Goal: Entertainment & Leisure: Consume media (video, audio)

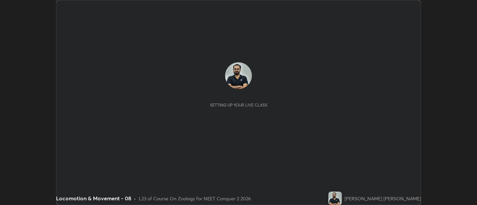
scroll to position [205, 477]
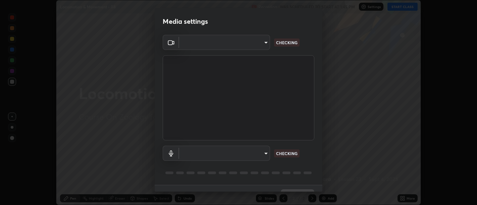
type input "d9b519daceb8a772394af6ea8e45353be5bbf62d8cb1cf3345c472de64055974"
type input "5912877718746b52c0806f9022d40e7bdc2f1b37034d74c7cf9e990fd38ad14d"
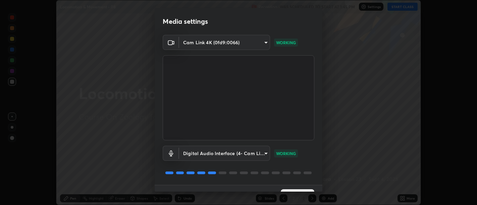
scroll to position [14, 0]
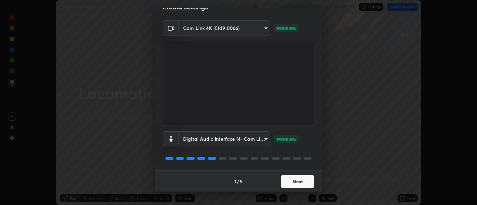
click at [297, 177] on button "Next" at bounding box center [298, 181] width 34 height 13
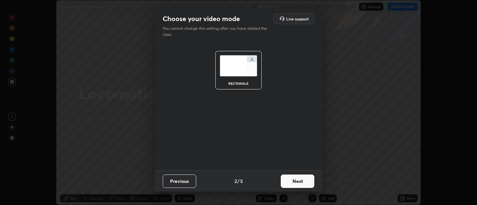
click at [300, 183] on button "Next" at bounding box center [298, 181] width 34 height 13
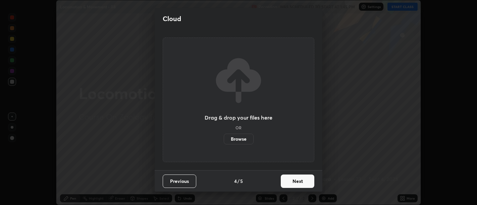
click at [300, 184] on button "Next" at bounding box center [298, 181] width 34 height 13
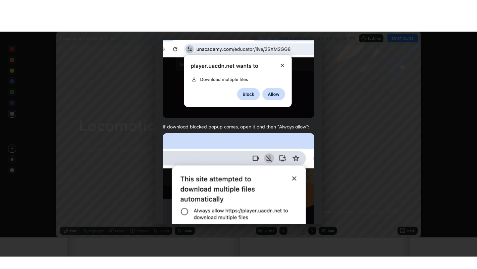
scroll to position [151, 0]
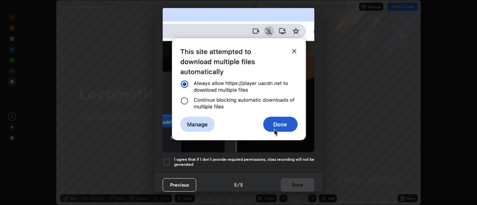
click at [287, 163] on h5 "I agree that if I don't provide required permissions, class recording will not …" at bounding box center [244, 162] width 140 height 10
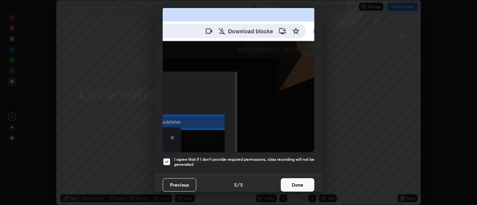
click at [297, 184] on button "Done" at bounding box center [298, 185] width 34 height 13
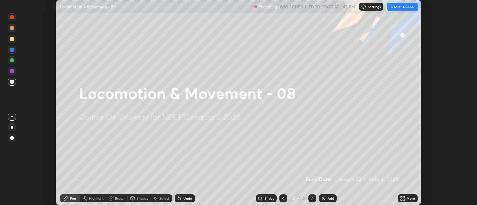
click at [401, 197] on icon at bounding box center [402, 198] width 2 height 2
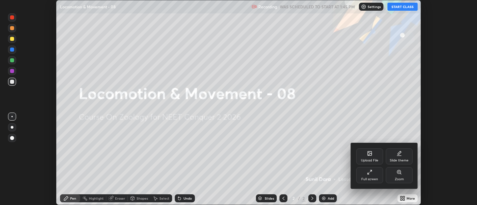
click at [370, 175] on icon at bounding box center [369, 172] width 5 height 5
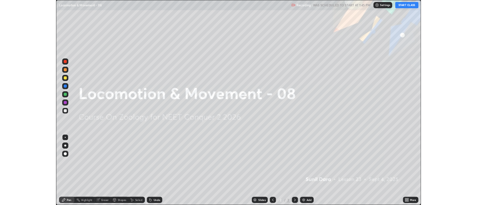
scroll to position [269, 477]
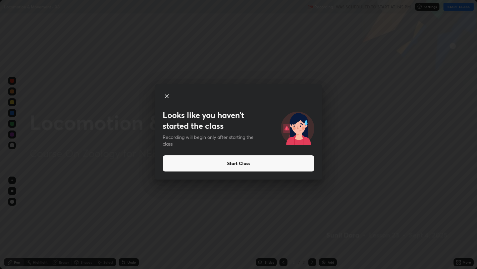
click at [165, 96] on icon at bounding box center [167, 96] width 8 height 8
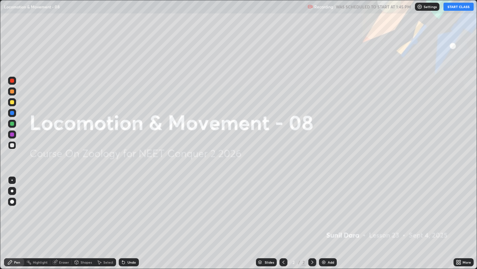
click at [455, 7] on button "START CLASS" at bounding box center [459, 7] width 30 height 8
click at [326, 205] on img at bounding box center [323, 261] width 5 height 5
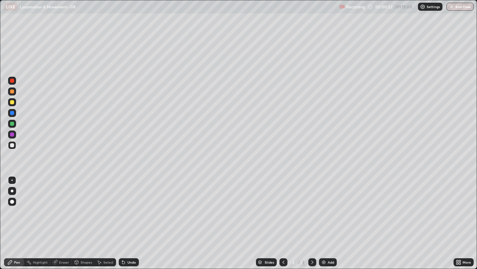
click at [8, 190] on div at bounding box center [12, 191] width 8 height 8
click at [14, 103] on div at bounding box center [12, 102] width 4 height 4
click at [8, 146] on div at bounding box center [12, 145] width 8 height 8
click at [12, 146] on div at bounding box center [12, 145] width 4 height 4
click at [16, 148] on div at bounding box center [12, 145] width 8 height 11
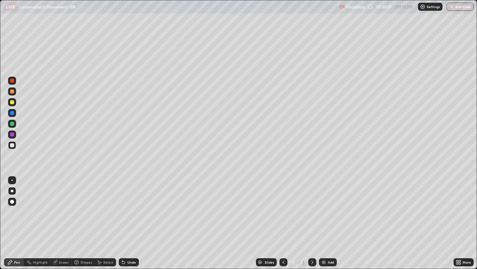
click at [11, 144] on div at bounding box center [12, 145] width 4 height 4
click at [12, 145] on div at bounding box center [12, 145] width 4 height 4
click at [11, 143] on div at bounding box center [12, 145] width 4 height 4
click at [15, 141] on div at bounding box center [12, 145] width 8 height 11
click at [12, 145] on div at bounding box center [12, 145] width 4 height 4
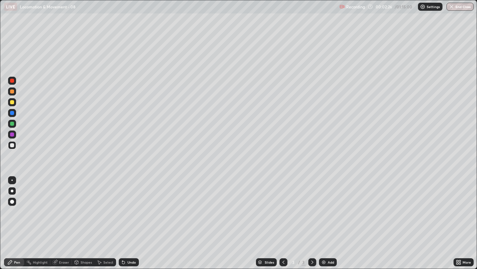
click at [12, 145] on div at bounding box center [12, 145] width 4 height 4
click at [10, 147] on div at bounding box center [12, 145] width 8 height 8
click at [10, 147] on div at bounding box center [12, 145] width 4 height 4
click at [13, 113] on div at bounding box center [12, 113] width 4 height 4
click at [14, 146] on div at bounding box center [12, 145] width 8 height 8
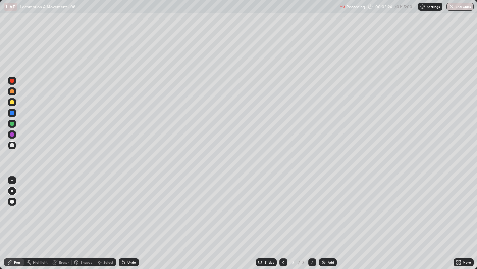
click at [135, 205] on div "Undo" at bounding box center [129, 262] width 20 height 8
click at [70, 205] on div "Eraser" at bounding box center [60, 262] width 21 height 8
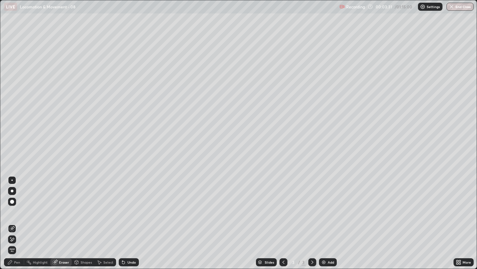
click at [19, 205] on div "Pen" at bounding box center [17, 261] width 6 height 3
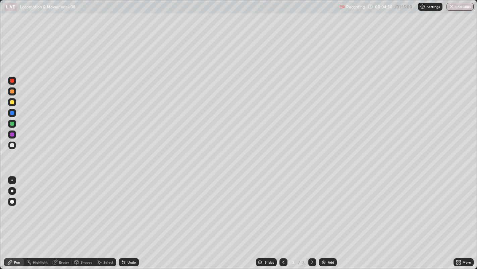
click at [13, 114] on div at bounding box center [12, 113] width 4 height 4
click at [132, 205] on div "Undo" at bounding box center [132, 261] width 8 height 3
click at [11, 144] on div at bounding box center [12, 145] width 4 height 4
click at [11, 145] on div at bounding box center [12, 145] width 4 height 4
click at [12, 145] on div at bounding box center [12, 145] width 4 height 4
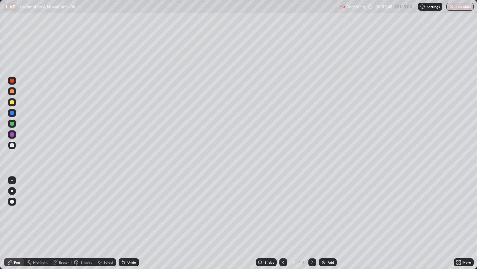
click at [12, 123] on div at bounding box center [12, 124] width 4 height 4
click at [11, 148] on div at bounding box center [12, 145] width 8 height 8
click at [10, 93] on div at bounding box center [12, 91] width 8 height 8
click at [11, 141] on div at bounding box center [12, 145] width 8 height 8
click at [8, 147] on div at bounding box center [12, 145] width 8 height 8
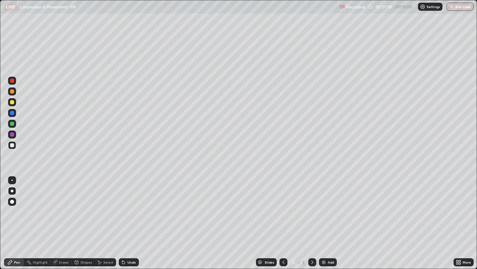
click at [12, 142] on div at bounding box center [12, 145] width 8 height 8
click at [12, 102] on div at bounding box center [12, 102] width 4 height 4
click at [323, 205] on img at bounding box center [323, 261] width 5 height 5
click at [12, 145] on div at bounding box center [12, 145] width 4 height 4
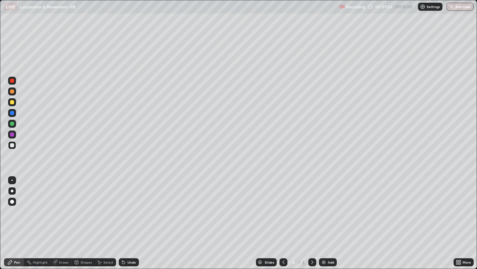
click at [11, 149] on div at bounding box center [12, 145] width 8 height 8
click at [133, 205] on div "Undo" at bounding box center [129, 262] width 20 height 8
click at [129, 205] on div "Undo" at bounding box center [129, 262] width 20 height 8
click at [11, 146] on div at bounding box center [12, 145] width 4 height 4
click at [12, 145] on div at bounding box center [12, 145] width 4 height 4
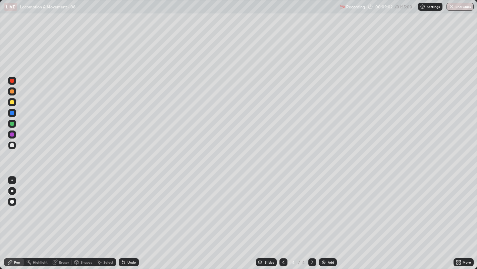
click at [13, 145] on div at bounding box center [12, 145] width 4 height 4
click at [12, 145] on div at bounding box center [12, 145] width 4 height 4
click at [8, 148] on div at bounding box center [12, 145] width 8 height 11
click at [14, 145] on div at bounding box center [12, 145] width 4 height 4
click at [12, 145] on div at bounding box center [12, 145] width 4 height 4
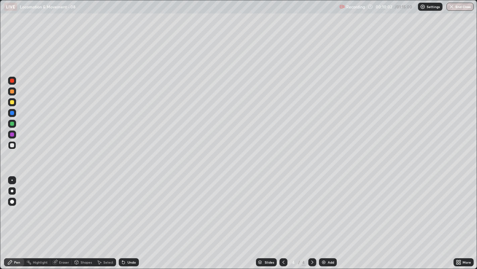
click at [128, 205] on div "Undo" at bounding box center [132, 261] width 8 height 3
click at [131, 205] on div "Undo" at bounding box center [132, 261] width 8 height 3
click at [130, 205] on div "Undo" at bounding box center [132, 261] width 8 height 3
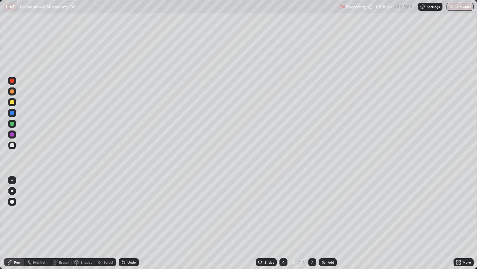
click at [12, 113] on div at bounding box center [12, 113] width 4 height 4
click at [12, 145] on div at bounding box center [12, 145] width 4 height 4
click at [131, 205] on div "Undo" at bounding box center [129, 262] width 20 height 8
click at [10, 123] on div at bounding box center [12, 124] width 4 height 4
click at [134, 205] on div "Undo" at bounding box center [132, 261] width 8 height 3
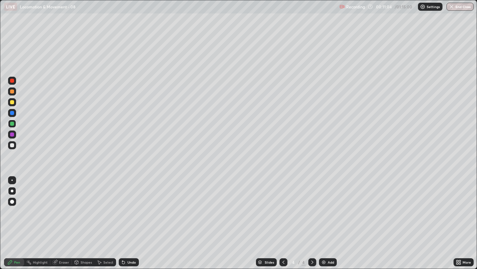
click at [133, 205] on div "Undo" at bounding box center [132, 261] width 8 height 3
click at [12, 94] on div at bounding box center [12, 91] width 8 height 8
click at [12, 145] on div at bounding box center [12, 145] width 4 height 4
click at [12, 123] on div at bounding box center [12, 124] width 4 height 4
click at [12, 91] on div at bounding box center [12, 91] width 4 height 4
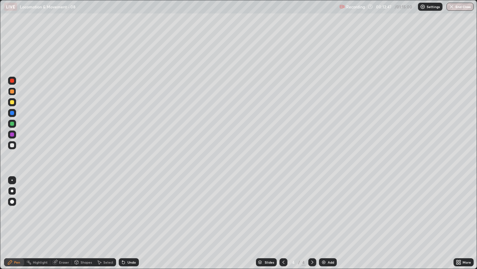
click at [12, 135] on div at bounding box center [12, 134] width 4 height 4
click at [132, 205] on div "Undo" at bounding box center [132, 261] width 8 height 3
click at [130, 205] on div "Undo" at bounding box center [129, 262] width 20 height 8
click at [12, 144] on div at bounding box center [12, 145] width 4 height 4
click at [10, 146] on div at bounding box center [12, 145] width 4 height 4
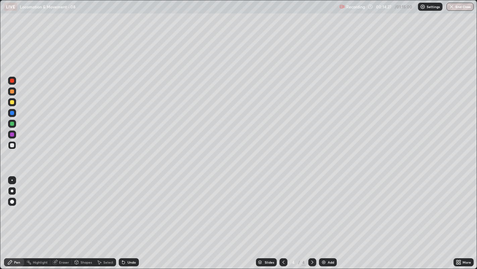
click at [11, 149] on div at bounding box center [12, 145] width 8 height 8
click at [12, 145] on div at bounding box center [12, 145] width 4 height 4
click at [12, 144] on div at bounding box center [12, 145] width 4 height 4
click at [326, 205] on div "Add" at bounding box center [328, 262] width 18 height 8
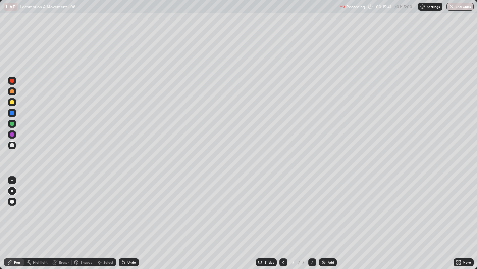
click at [11, 145] on div at bounding box center [12, 145] width 4 height 4
click at [12, 144] on div at bounding box center [12, 145] width 4 height 4
click at [130, 205] on div "Undo" at bounding box center [132, 261] width 8 height 3
click at [11, 146] on div at bounding box center [12, 145] width 4 height 4
click at [132, 205] on div "Undo" at bounding box center [129, 262] width 20 height 8
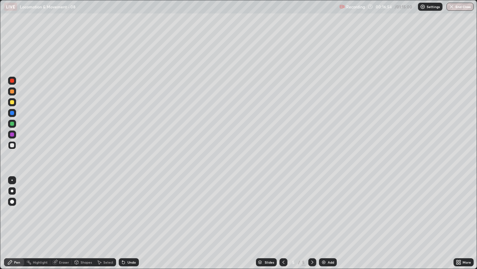
click at [131, 205] on div "Undo" at bounding box center [129, 262] width 20 height 8
click at [131, 205] on div "Undo" at bounding box center [132, 261] width 8 height 3
click at [132, 205] on div "Undo" at bounding box center [132, 261] width 8 height 3
click at [129, 205] on div "Undo" at bounding box center [132, 261] width 8 height 3
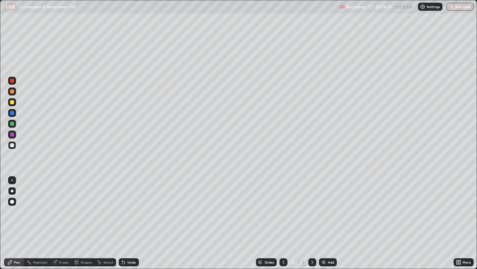
click at [129, 205] on div "Undo" at bounding box center [132, 261] width 8 height 3
click at [130, 205] on div "Undo" at bounding box center [129, 262] width 20 height 8
click at [128, 205] on div "Undo" at bounding box center [129, 262] width 20 height 8
click at [128, 205] on div "Undo" at bounding box center [132, 261] width 8 height 3
click at [10, 93] on div at bounding box center [12, 91] width 8 height 8
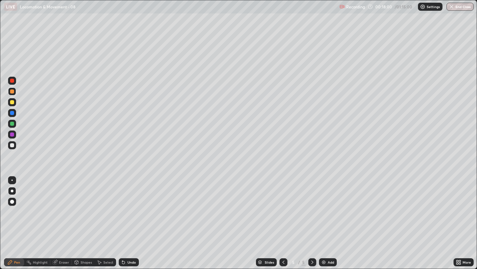
click at [11, 145] on div at bounding box center [12, 145] width 4 height 4
click at [12, 146] on div at bounding box center [12, 145] width 4 height 4
click at [12, 145] on div at bounding box center [12, 145] width 4 height 4
click at [16, 122] on div at bounding box center [12, 123] width 11 height 11
click at [8, 147] on div at bounding box center [12, 145] width 8 height 8
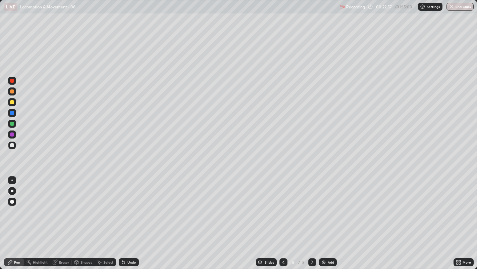
click at [13, 125] on div at bounding box center [12, 124] width 4 height 4
click at [13, 149] on div at bounding box center [12, 145] width 8 height 8
click at [12, 102] on div at bounding box center [12, 102] width 4 height 4
click at [11, 101] on div at bounding box center [12, 102] width 4 height 4
click at [11, 103] on div at bounding box center [12, 102] width 4 height 4
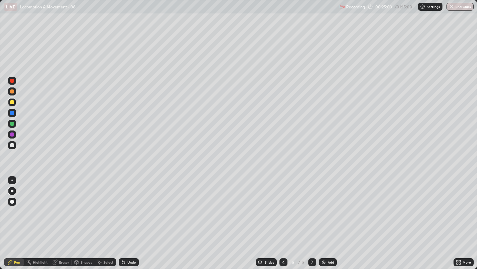
click at [10, 144] on div at bounding box center [12, 145] width 4 height 4
click at [11, 103] on div at bounding box center [12, 102] width 4 height 4
click at [130, 205] on div "Undo" at bounding box center [127, 261] width 23 height 13
click at [135, 205] on div "Undo" at bounding box center [129, 262] width 20 height 8
click at [10, 141] on div at bounding box center [12, 145] width 8 height 8
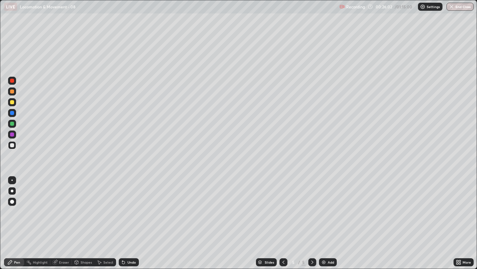
click at [12, 145] on div at bounding box center [12, 145] width 4 height 4
click at [330, 205] on div "Add" at bounding box center [331, 261] width 6 height 3
click at [12, 93] on div at bounding box center [12, 91] width 4 height 4
click at [12, 145] on div at bounding box center [12, 145] width 4 height 4
click at [11, 146] on div at bounding box center [12, 145] width 4 height 4
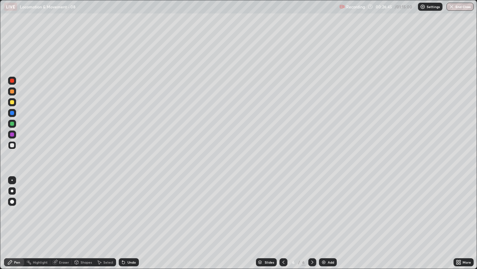
click at [12, 145] on div at bounding box center [12, 145] width 4 height 4
click at [128, 205] on div "Undo" at bounding box center [129, 262] width 20 height 8
click at [9, 145] on div at bounding box center [12, 145] width 8 height 8
click at [12, 146] on div at bounding box center [12, 145] width 4 height 4
click at [131, 205] on div "Undo" at bounding box center [132, 261] width 8 height 3
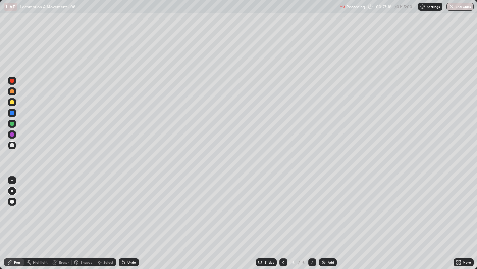
click at [12, 144] on div at bounding box center [12, 145] width 4 height 4
click at [12, 145] on div at bounding box center [12, 145] width 4 height 4
click at [11, 145] on div at bounding box center [12, 145] width 4 height 4
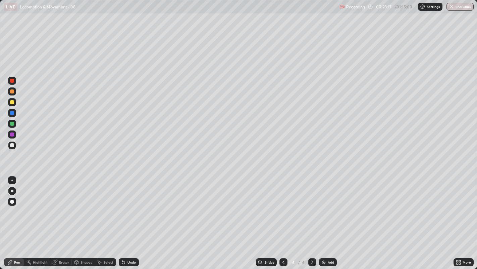
click at [11, 147] on div at bounding box center [12, 145] width 4 height 4
click at [10, 144] on div at bounding box center [12, 145] width 4 height 4
click at [11, 146] on div at bounding box center [12, 145] width 4 height 4
click at [130, 205] on div "Undo" at bounding box center [132, 261] width 8 height 3
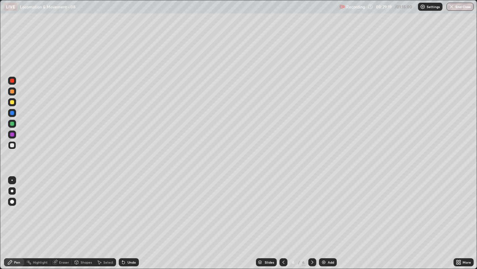
click at [12, 144] on div at bounding box center [12, 145] width 4 height 4
click at [11, 145] on div at bounding box center [12, 145] width 4 height 4
click at [13, 143] on div at bounding box center [12, 145] width 4 height 4
click at [12, 146] on div at bounding box center [12, 145] width 4 height 4
click at [10, 146] on div at bounding box center [12, 145] width 4 height 4
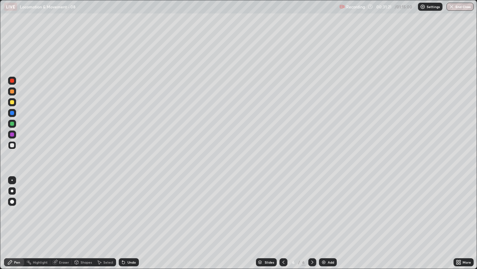
click at [11, 123] on div at bounding box center [12, 124] width 4 height 4
click at [11, 102] on div at bounding box center [12, 102] width 4 height 4
click at [11, 145] on div at bounding box center [12, 145] width 4 height 4
click at [12, 146] on div at bounding box center [12, 145] width 4 height 4
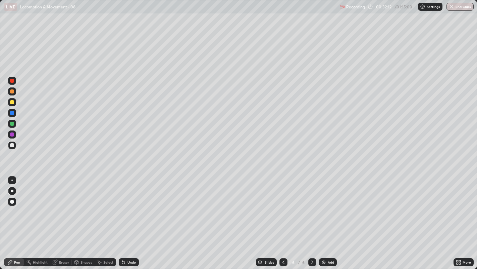
click at [12, 91] on div at bounding box center [12, 91] width 4 height 4
click at [10, 146] on div at bounding box center [12, 145] width 8 height 8
click at [9, 145] on div at bounding box center [12, 145] width 8 height 8
click at [9, 146] on div at bounding box center [12, 145] width 8 height 8
click at [15, 146] on div at bounding box center [12, 145] width 8 height 8
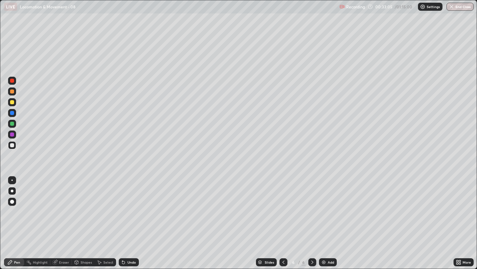
click at [132, 205] on div "Undo" at bounding box center [132, 261] width 8 height 3
click at [12, 91] on div at bounding box center [12, 91] width 4 height 4
click at [12, 145] on div at bounding box center [12, 145] width 4 height 4
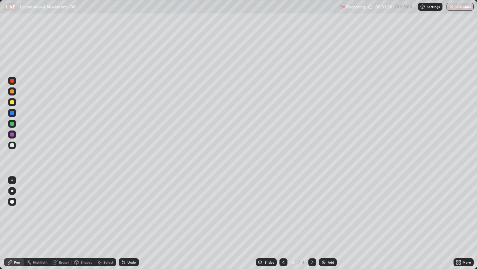
click at [132, 205] on div "Undo" at bounding box center [132, 261] width 8 height 3
click at [8, 148] on div at bounding box center [12, 145] width 8 height 11
click at [312, 205] on icon at bounding box center [313, 261] width 2 height 3
click at [324, 205] on img at bounding box center [323, 261] width 5 height 5
click at [11, 145] on div at bounding box center [12, 145] width 4 height 4
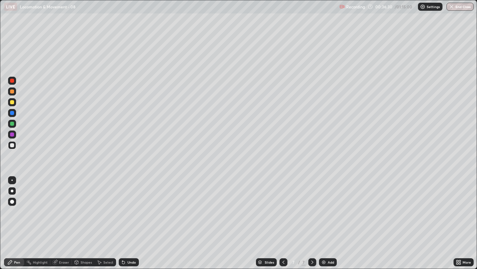
click at [12, 145] on div at bounding box center [12, 145] width 4 height 4
click at [11, 145] on div at bounding box center [12, 145] width 4 height 4
click at [12, 146] on div at bounding box center [12, 145] width 4 height 4
click at [281, 205] on icon at bounding box center [283, 261] width 5 height 5
click at [283, 205] on icon at bounding box center [283, 261] width 5 height 5
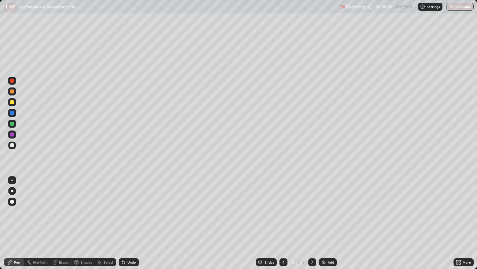
click at [311, 205] on icon at bounding box center [312, 261] width 5 height 5
click at [312, 205] on icon at bounding box center [313, 261] width 2 height 3
click at [11, 91] on div at bounding box center [12, 91] width 4 height 4
click at [11, 145] on div at bounding box center [12, 145] width 4 height 4
click at [11, 147] on div at bounding box center [12, 145] width 4 height 4
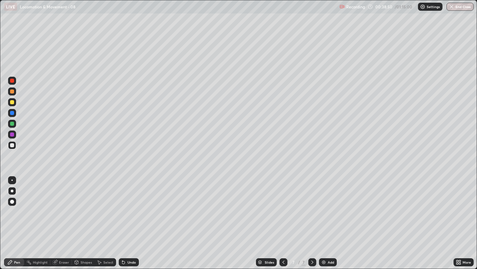
click at [11, 143] on div at bounding box center [12, 145] width 4 height 4
click at [11, 144] on div at bounding box center [12, 145] width 4 height 4
click at [132, 205] on div "Undo" at bounding box center [132, 261] width 8 height 3
click at [131, 205] on div "Undo" at bounding box center [132, 261] width 8 height 3
click at [13, 145] on div at bounding box center [12, 145] width 4 height 4
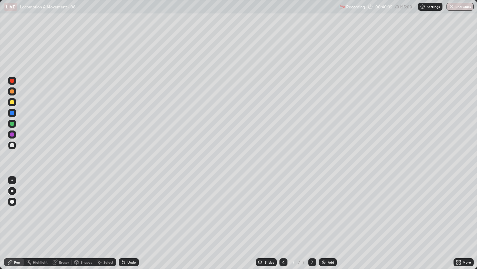
click at [10, 148] on div at bounding box center [12, 145] width 8 height 8
click at [11, 144] on div at bounding box center [12, 145] width 4 height 4
click at [11, 146] on div at bounding box center [12, 145] width 4 height 4
click at [460, 205] on icon at bounding box center [460, 261] width 2 height 2
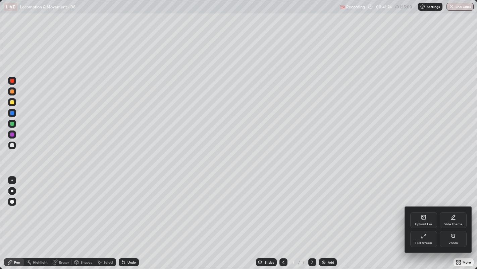
click at [430, 205] on div "Full screen" at bounding box center [424, 242] width 17 height 3
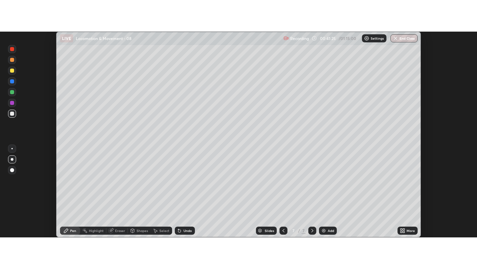
scroll to position [33366, 33094]
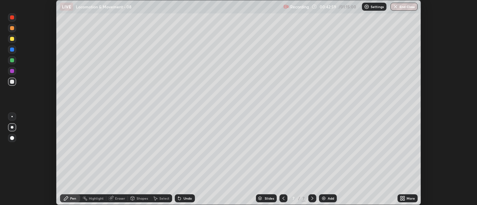
click at [404, 197] on icon at bounding box center [404, 198] width 2 height 2
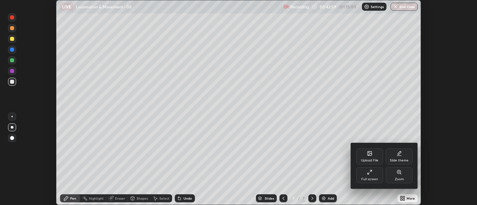
click at [368, 177] on div "Full screen" at bounding box center [370, 176] width 27 height 16
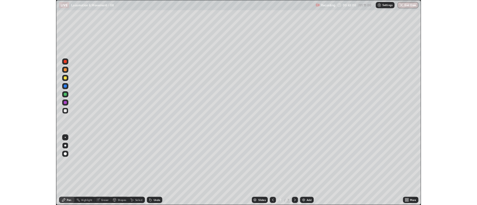
scroll to position [269, 477]
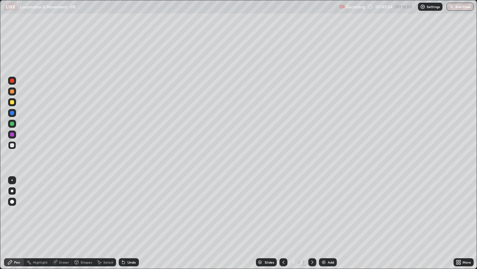
click at [325, 205] on img at bounding box center [323, 261] width 5 height 5
click at [14, 146] on div at bounding box center [12, 145] width 8 height 8
click at [12, 145] on div at bounding box center [12, 145] width 4 height 4
click at [12, 146] on div at bounding box center [12, 145] width 4 height 4
click at [12, 145] on div at bounding box center [12, 145] width 4 height 4
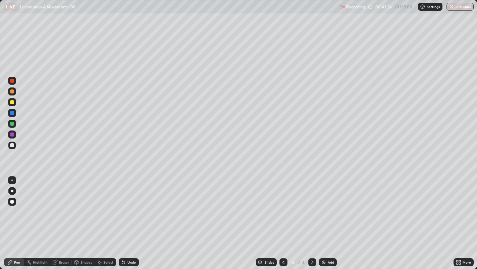
click at [12, 144] on div at bounding box center [12, 145] width 4 height 4
click at [11, 101] on div at bounding box center [12, 102] width 4 height 4
click at [457, 205] on icon at bounding box center [458, 263] width 2 height 2
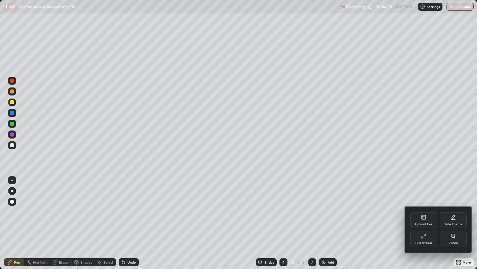
click at [416, 205] on div "Full screen" at bounding box center [424, 239] width 27 height 16
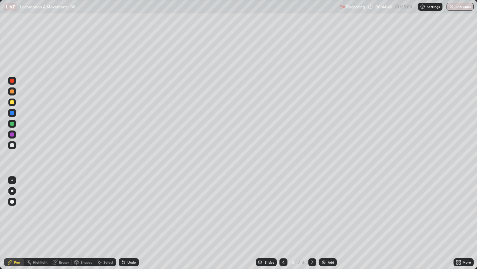
scroll to position [33366, 33094]
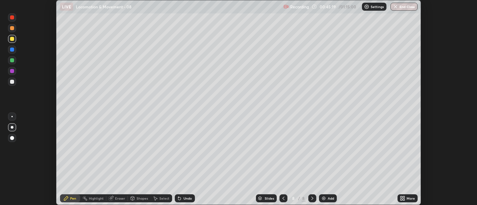
click at [401, 198] on icon at bounding box center [402, 198] width 2 height 2
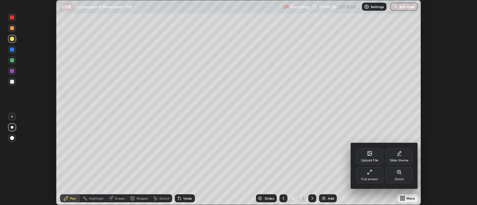
click at [367, 173] on icon at bounding box center [369, 172] width 5 height 5
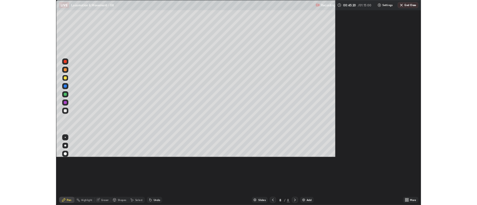
scroll to position [269, 477]
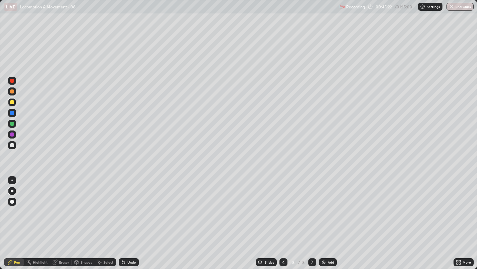
click at [12, 112] on div at bounding box center [12, 113] width 4 height 4
click at [12, 102] on div at bounding box center [12, 102] width 4 height 4
click at [12, 145] on div at bounding box center [12, 145] width 4 height 4
click at [12, 146] on div at bounding box center [12, 145] width 4 height 4
click at [12, 147] on div at bounding box center [12, 145] width 4 height 4
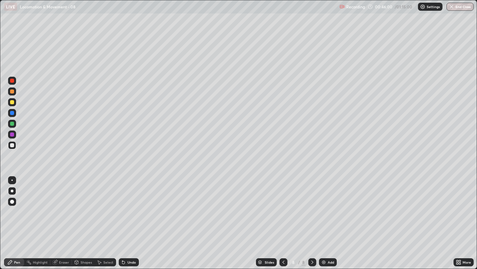
click at [11, 145] on div at bounding box center [12, 145] width 4 height 4
click at [130, 205] on div "Undo" at bounding box center [129, 262] width 20 height 8
click at [129, 205] on div "Undo" at bounding box center [132, 261] width 8 height 3
click at [131, 205] on div "Undo" at bounding box center [132, 261] width 8 height 3
click at [129, 205] on div "Undo" at bounding box center [132, 261] width 8 height 3
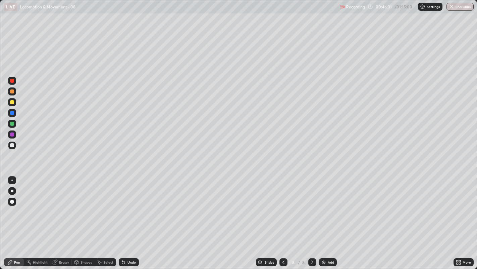
click at [13, 146] on div at bounding box center [12, 145] width 4 height 4
click at [11, 145] on div at bounding box center [12, 145] width 4 height 4
click at [12, 145] on div at bounding box center [12, 145] width 4 height 4
click at [132, 205] on div "Undo" at bounding box center [132, 261] width 8 height 3
click at [130, 205] on div "Undo" at bounding box center [132, 261] width 8 height 3
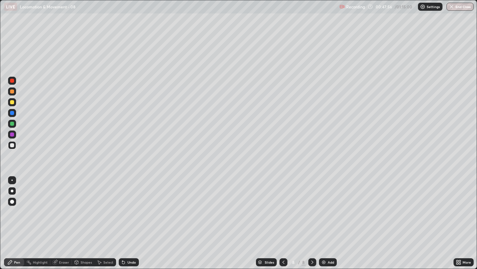
click at [12, 145] on div at bounding box center [12, 145] width 4 height 4
click at [311, 205] on div at bounding box center [313, 262] width 8 height 8
click at [328, 205] on div "Add" at bounding box center [331, 261] width 6 height 3
click at [14, 147] on div at bounding box center [12, 145] width 8 height 8
click at [11, 145] on div at bounding box center [12, 145] width 4 height 4
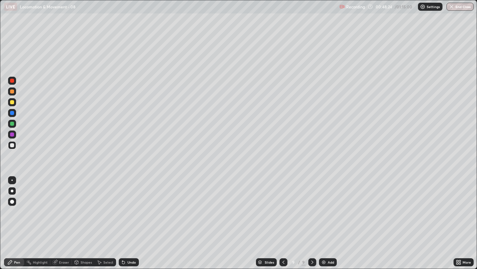
click at [283, 205] on icon at bounding box center [284, 261] width 2 height 3
click at [311, 205] on icon at bounding box center [312, 261] width 5 height 5
click at [283, 205] on icon at bounding box center [283, 261] width 5 height 5
click at [311, 205] on div at bounding box center [313, 262] width 8 height 8
click at [323, 205] on img at bounding box center [323, 261] width 5 height 5
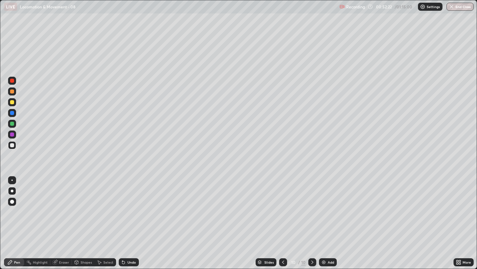
click at [12, 102] on div at bounding box center [12, 102] width 4 height 4
click at [13, 144] on div at bounding box center [12, 145] width 4 height 4
click at [13, 147] on div at bounding box center [12, 145] width 8 height 8
click at [13, 145] on div at bounding box center [12, 145] width 4 height 4
click at [12, 145] on div at bounding box center [12, 145] width 4 height 4
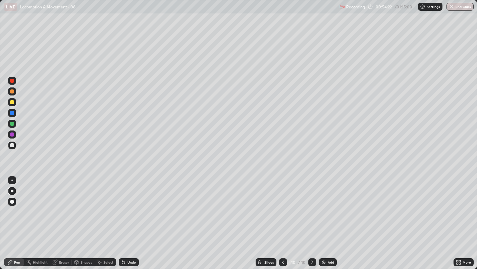
click at [11, 145] on div at bounding box center [12, 145] width 4 height 4
click at [10, 103] on div at bounding box center [12, 102] width 8 height 8
click at [10, 120] on div at bounding box center [12, 124] width 8 height 8
click at [11, 145] on div at bounding box center [12, 145] width 4 height 4
click at [13, 114] on div at bounding box center [12, 113] width 4 height 4
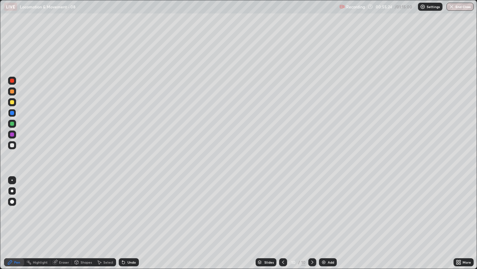
click at [10, 145] on div at bounding box center [12, 145] width 4 height 4
click at [8, 144] on div at bounding box center [12, 145] width 8 height 8
click at [11, 91] on div at bounding box center [12, 91] width 4 height 4
click at [312, 205] on icon at bounding box center [312, 261] width 5 height 5
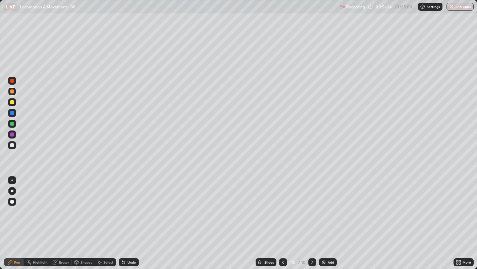
click at [325, 205] on img at bounding box center [323, 261] width 5 height 5
click at [15, 145] on div at bounding box center [12, 145] width 8 height 8
click at [9, 144] on div at bounding box center [12, 145] width 8 height 8
click at [14, 145] on div at bounding box center [12, 145] width 4 height 4
click at [11, 146] on div at bounding box center [12, 145] width 4 height 4
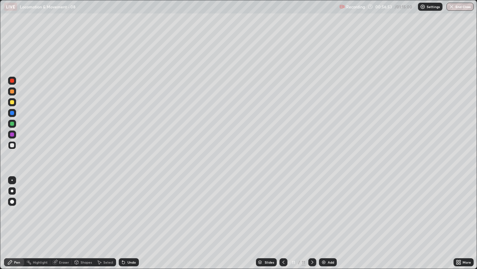
click at [12, 145] on div at bounding box center [12, 145] width 4 height 4
click at [16, 201] on div at bounding box center [12, 201] width 11 height 11
click at [15, 187] on div at bounding box center [12, 191] width 8 height 8
click at [131, 205] on div "Undo" at bounding box center [132, 261] width 8 height 3
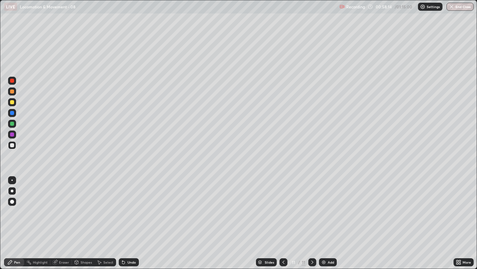
click at [132, 205] on div "Undo" at bounding box center [132, 261] width 8 height 3
click at [130, 205] on div "Undo" at bounding box center [132, 261] width 8 height 3
click at [129, 205] on div "Undo" at bounding box center [129, 262] width 20 height 8
click at [131, 205] on div "Undo" at bounding box center [132, 261] width 8 height 3
click at [13, 145] on div at bounding box center [12, 145] width 4 height 4
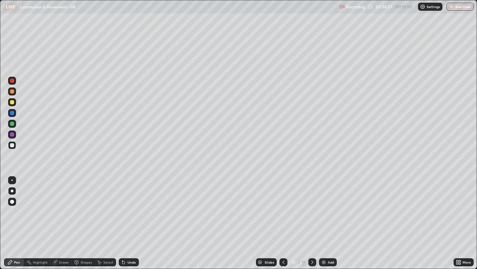
click at [12, 145] on div at bounding box center [12, 145] width 4 height 4
click at [9, 148] on div at bounding box center [12, 145] width 8 height 8
click at [312, 205] on icon at bounding box center [312, 261] width 5 height 5
click at [326, 205] on img at bounding box center [323, 261] width 5 height 5
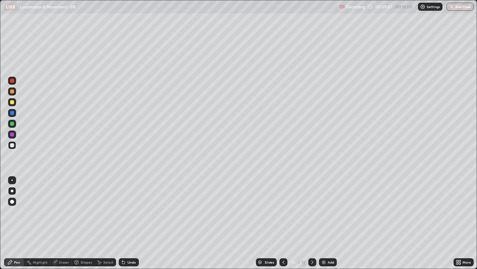
click at [11, 105] on div at bounding box center [12, 102] width 8 height 8
click at [12, 145] on div at bounding box center [12, 145] width 4 height 4
click at [11, 146] on div at bounding box center [12, 145] width 4 height 4
click at [12, 103] on div at bounding box center [12, 102] width 4 height 4
click at [12, 92] on div at bounding box center [12, 91] width 4 height 4
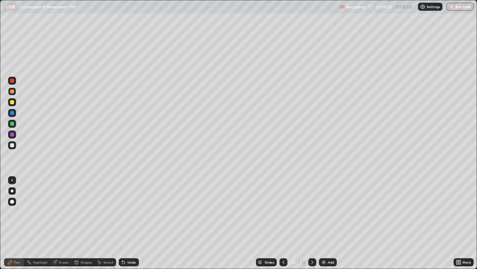
click at [328, 205] on div "Add" at bounding box center [331, 261] width 6 height 3
click at [11, 145] on div at bounding box center [12, 145] width 4 height 4
click at [13, 147] on div at bounding box center [12, 145] width 4 height 4
click at [130, 205] on div "Undo" at bounding box center [132, 261] width 8 height 3
click at [131, 205] on div "Undo" at bounding box center [132, 261] width 8 height 3
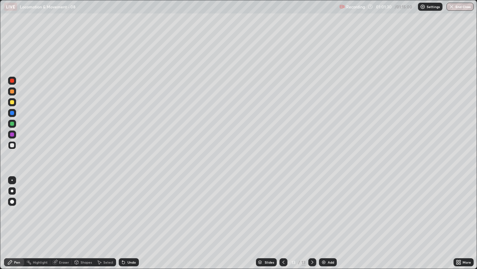
click at [66, 205] on div "Eraser" at bounding box center [60, 262] width 21 height 8
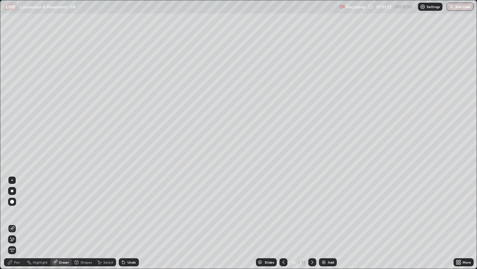
click at [22, 205] on div "Pen" at bounding box center [14, 262] width 20 height 8
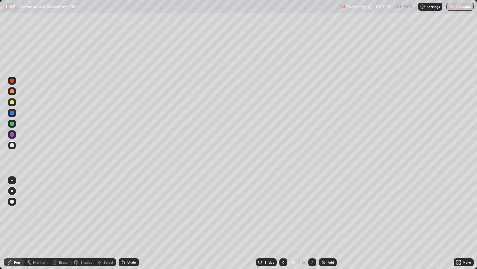
click at [12, 111] on div at bounding box center [12, 113] width 4 height 4
click at [11, 103] on div at bounding box center [12, 102] width 4 height 4
click at [12, 91] on div at bounding box center [12, 91] width 4 height 4
click at [12, 124] on div at bounding box center [12, 124] width 4 height 4
click at [12, 143] on div at bounding box center [12, 145] width 4 height 4
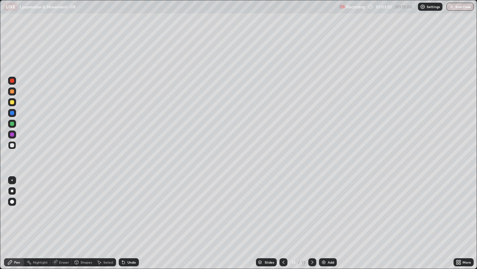
click at [11, 146] on div at bounding box center [12, 145] width 4 height 4
click at [13, 146] on div at bounding box center [12, 145] width 4 height 4
click at [14, 144] on div at bounding box center [12, 145] width 4 height 4
click at [130, 205] on div "Undo" at bounding box center [132, 261] width 8 height 3
click at [10, 100] on div at bounding box center [12, 102] width 4 height 4
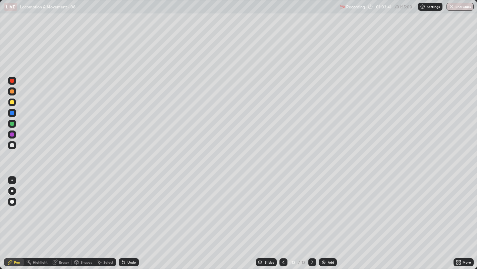
click at [11, 123] on div at bounding box center [12, 124] width 4 height 4
click at [10, 144] on div at bounding box center [12, 145] width 4 height 4
click at [458, 205] on icon at bounding box center [458, 263] width 2 height 2
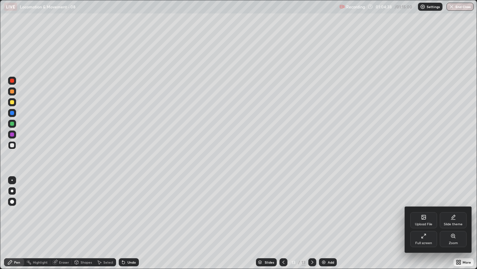
click at [434, 205] on div "Full screen" at bounding box center [424, 239] width 27 height 16
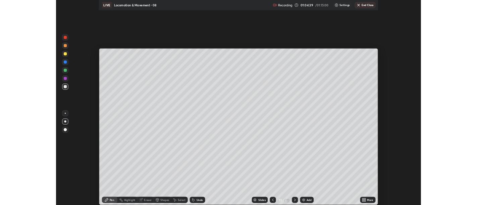
scroll to position [33366, 33094]
